Goal: Task Accomplishment & Management: Use online tool/utility

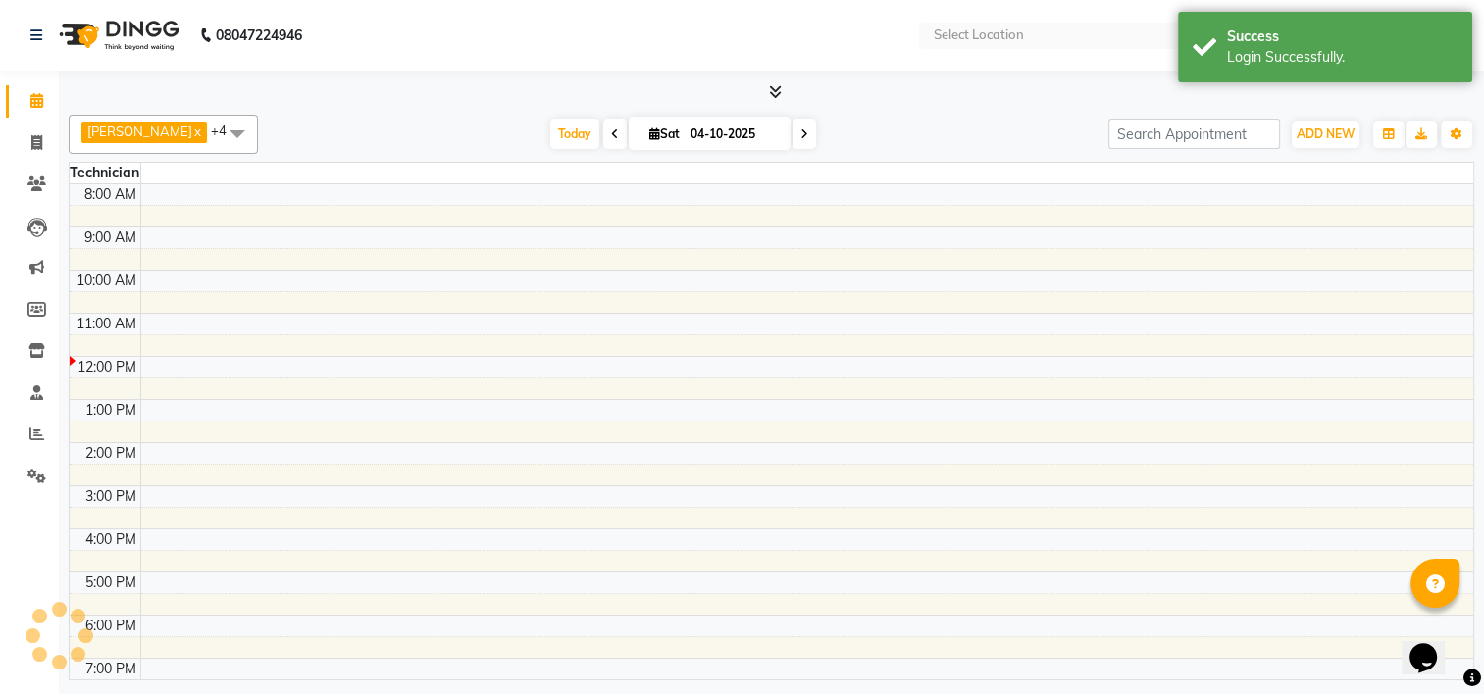
select select "en"
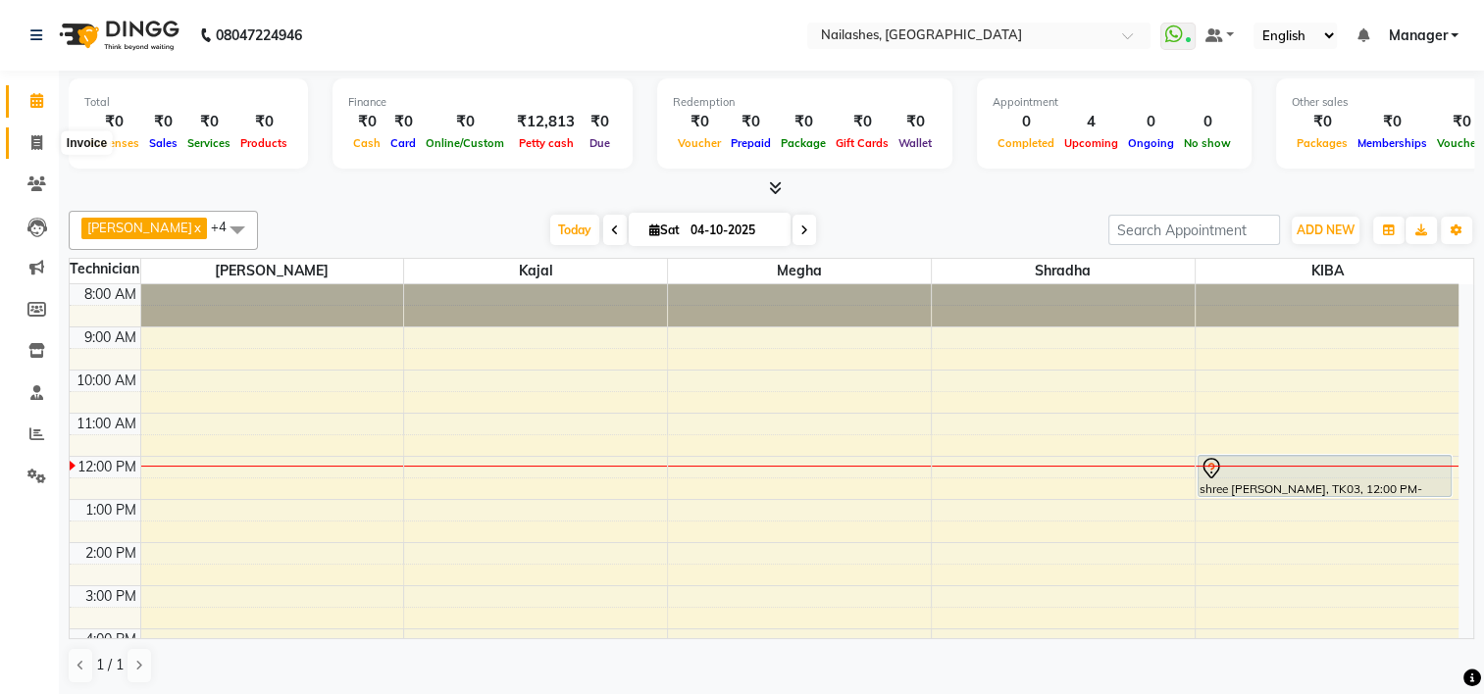
click at [32, 137] on icon at bounding box center [36, 142] width 11 height 15
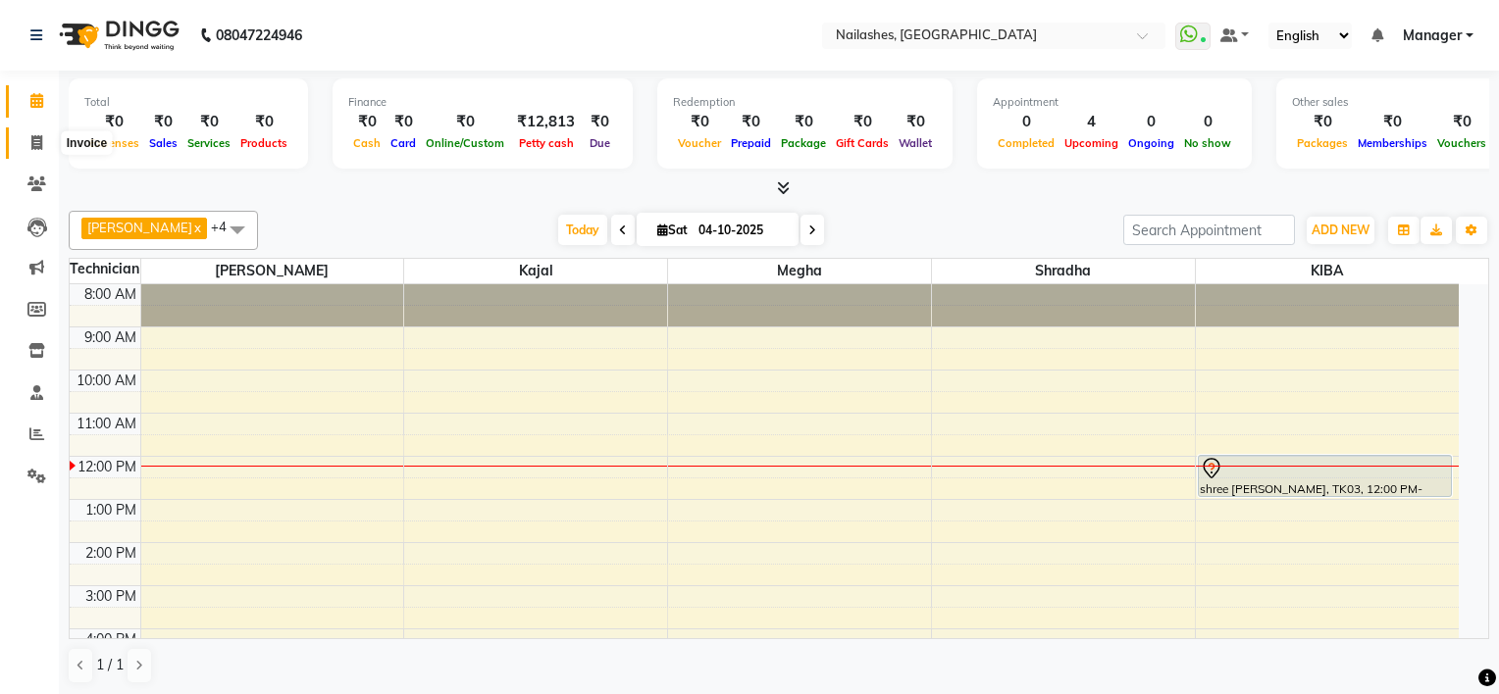
select select "service"
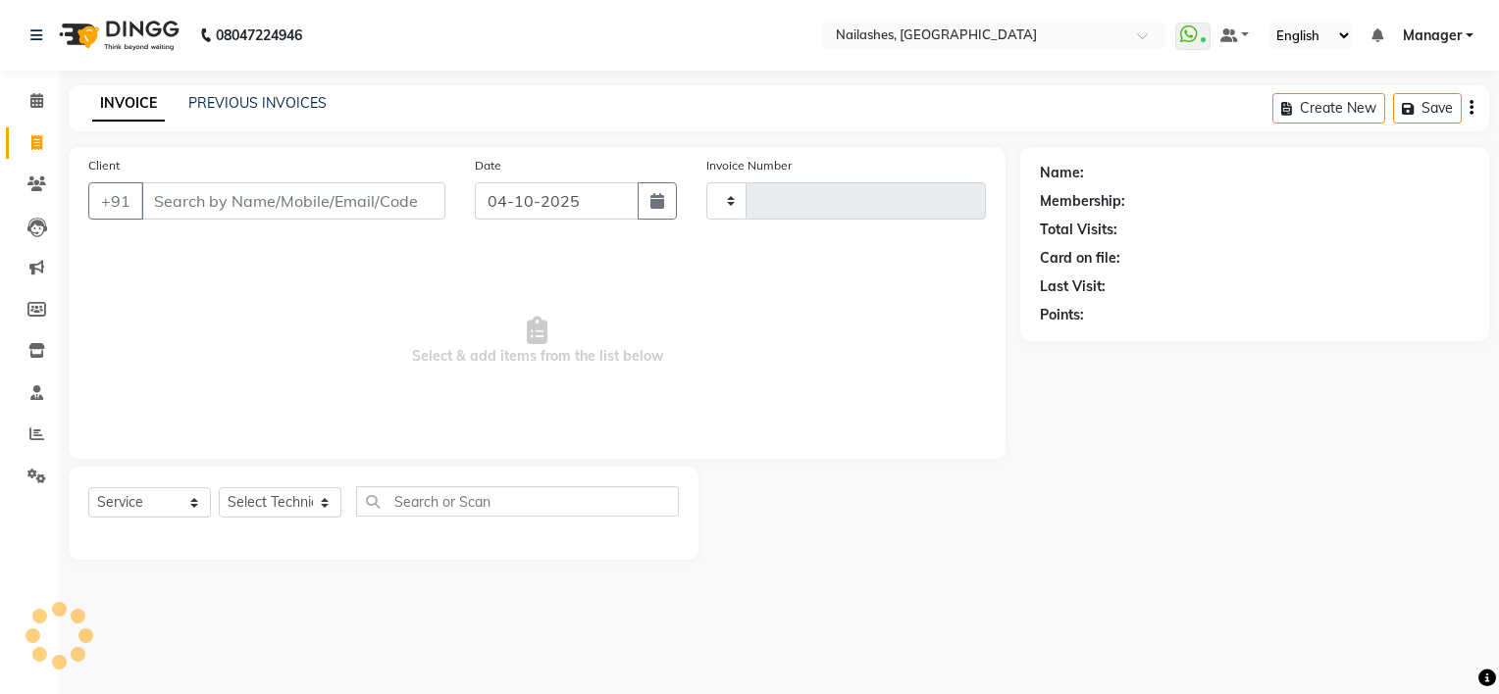
type input "2187"
select select "6579"
click at [31, 113] on link "Calendar" at bounding box center [29, 101] width 47 height 32
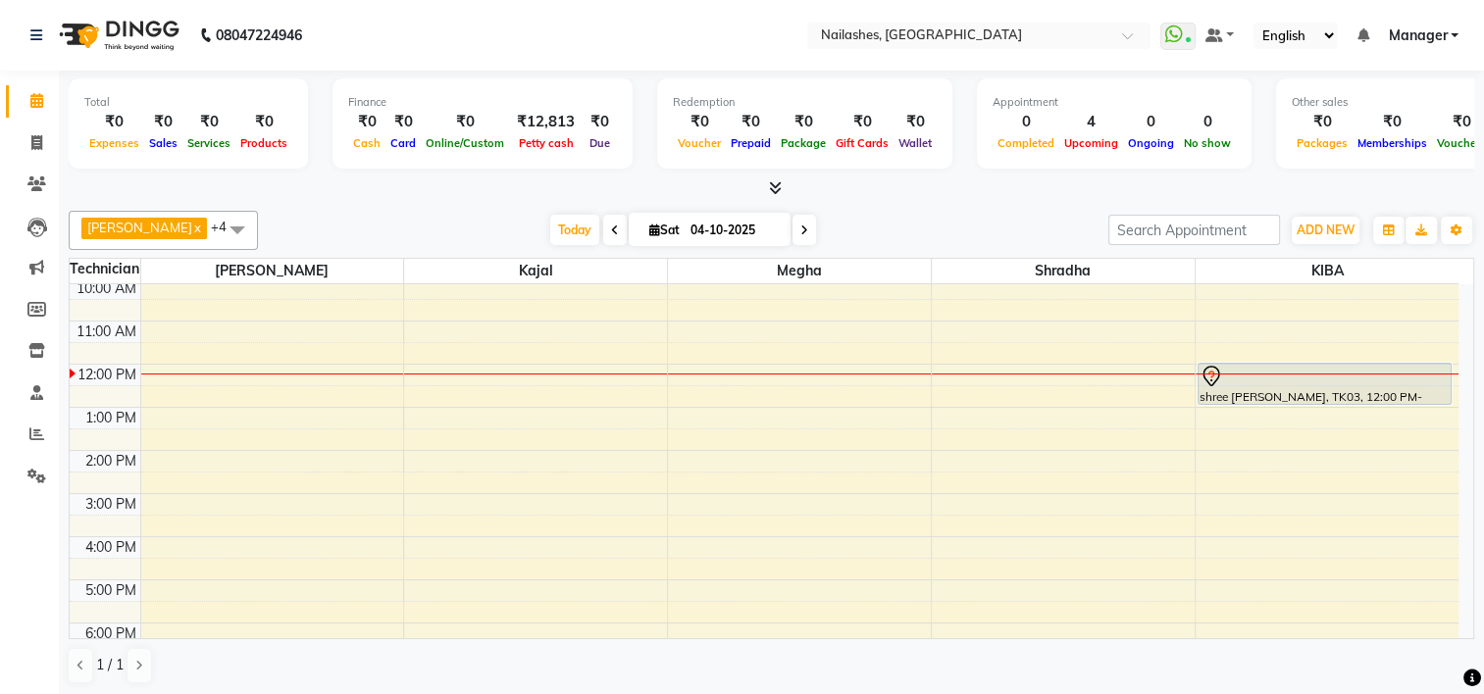
scroll to position [82, 0]
